Goal: Transaction & Acquisition: Purchase product/service

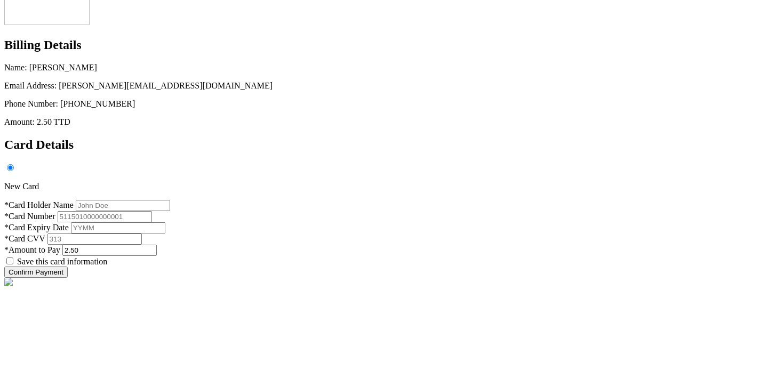
scroll to position [68, 0]
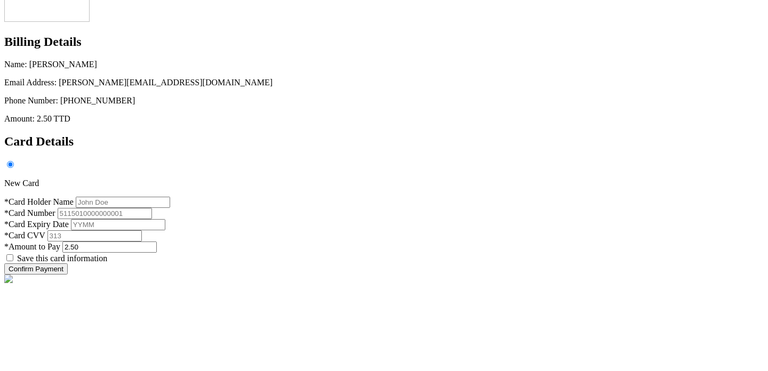
click at [170, 197] on input "text" at bounding box center [123, 202] width 94 height 11
type input "[PERSON_NAME]"
click at [152, 208] on input "text" at bounding box center [105, 213] width 94 height 11
type input "[CREDIT_CARD_NUMBER]"
click at [580, 195] on body "Billing Details Name: [PERSON_NAME] Email Address: [PERSON_NAME][EMAIL_ADDRESS]…" at bounding box center [383, 200] width 759 height 527
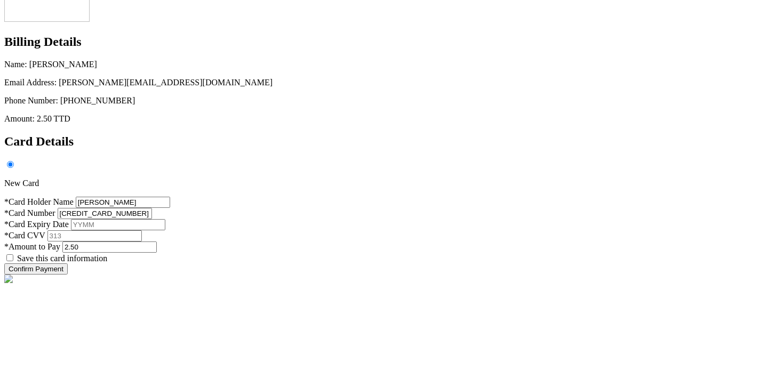
click at [165, 219] on input "text" at bounding box center [118, 224] width 94 height 11
type input "2703"
click at [142, 230] on input "text" at bounding box center [94, 235] width 94 height 11
type input "313"
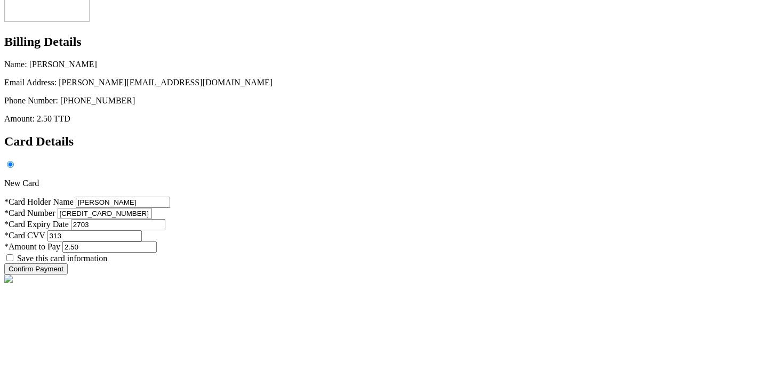
click at [13, 261] on input "checkbox" at bounding box center [9, 257] width 7 height 7
checkbox input "true"
click at [68, 275] on input "Confirm Payment" at bounding box center [35, 268] width 63 height 11
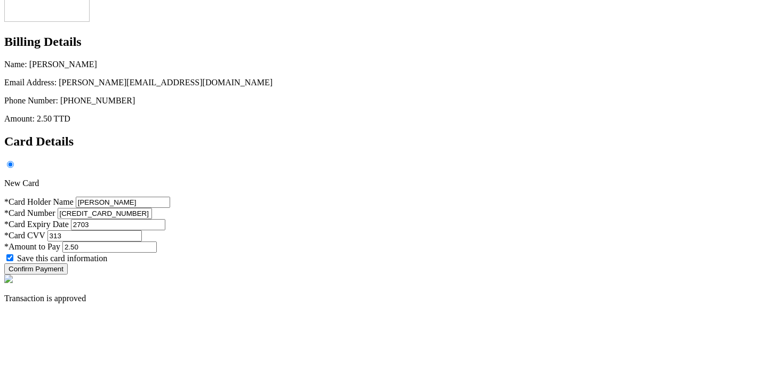
click at [4, 294] on icon at bounding box center [4, 294] width 0 height 0
